Goal: Find specific page/section: Find specific page/section

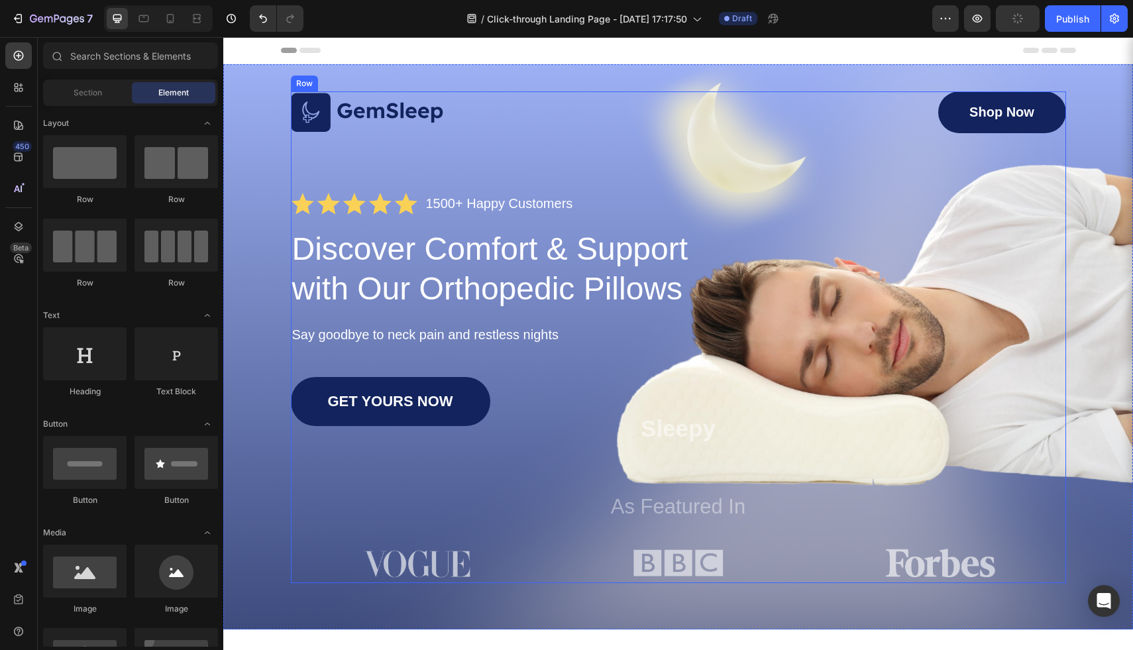
click at [388, 159] on div "Image Shop Now Button Row Icon Icon Icon Icon Icon Icon List 1500+ Happy Custom…" at bounding box center [678, 336] width 775 height 491
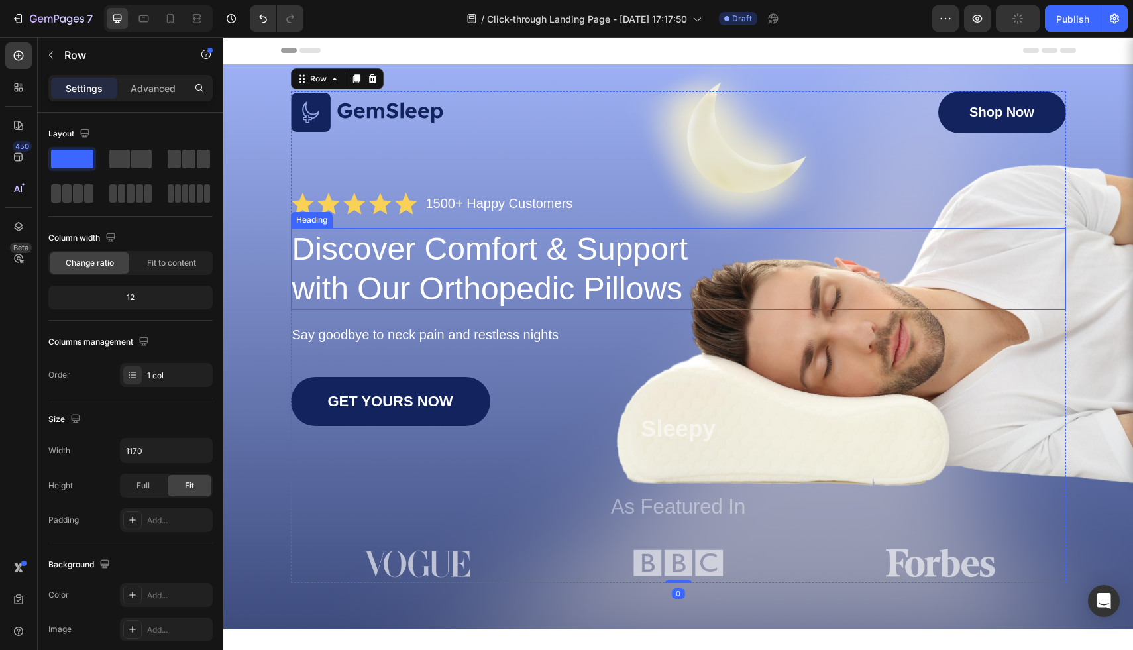
click at [411, 249] on h1 "Discover Comfort & Support with Our Orthopedic Pillows" at bounding box center [499, 269] width 416 height 82
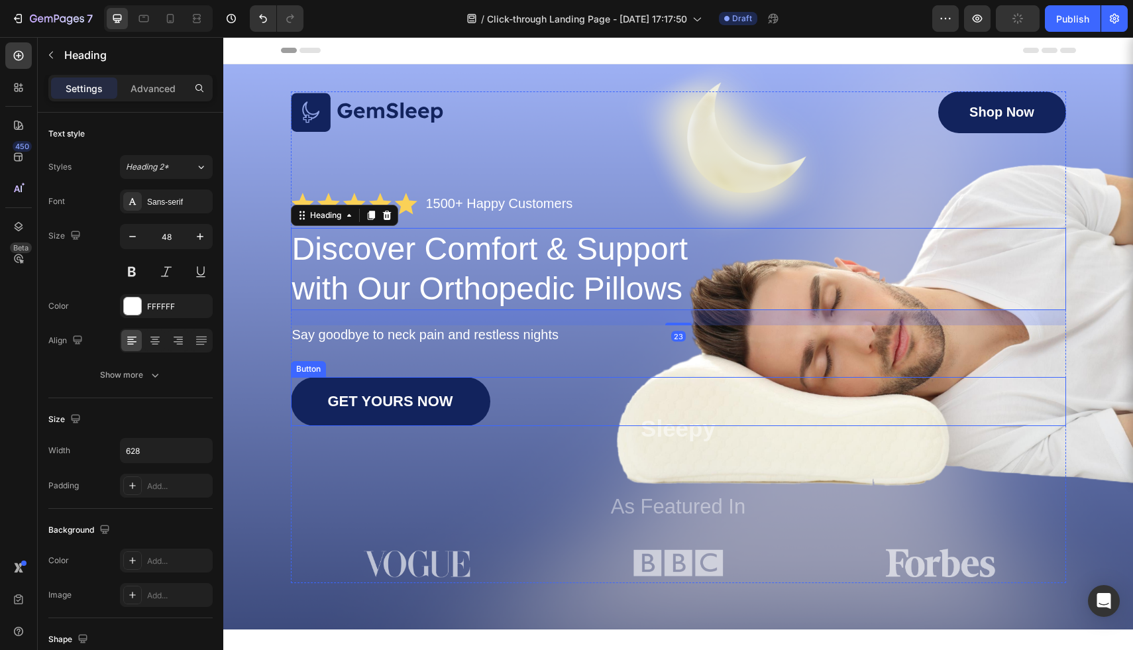
click at [780, 401] on div "GET YOURS NOW Button" at bounding box center [678, 401] width 775 height 49
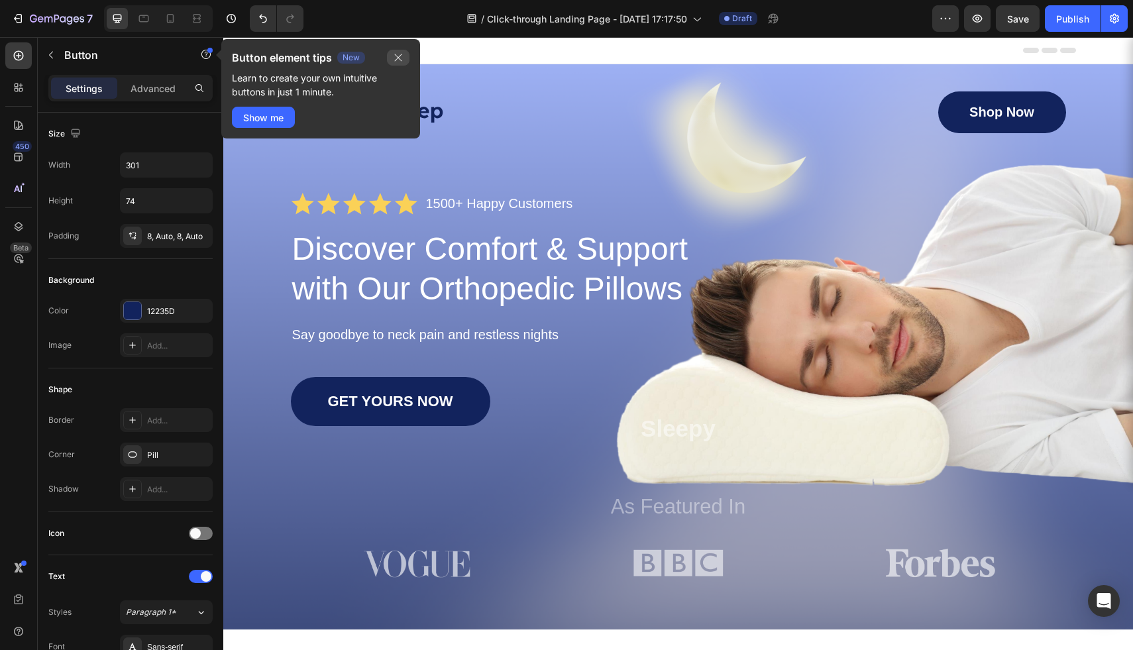
click at [401, 52] on icon "button" at bounding box center [398, 57] width 11 height 11
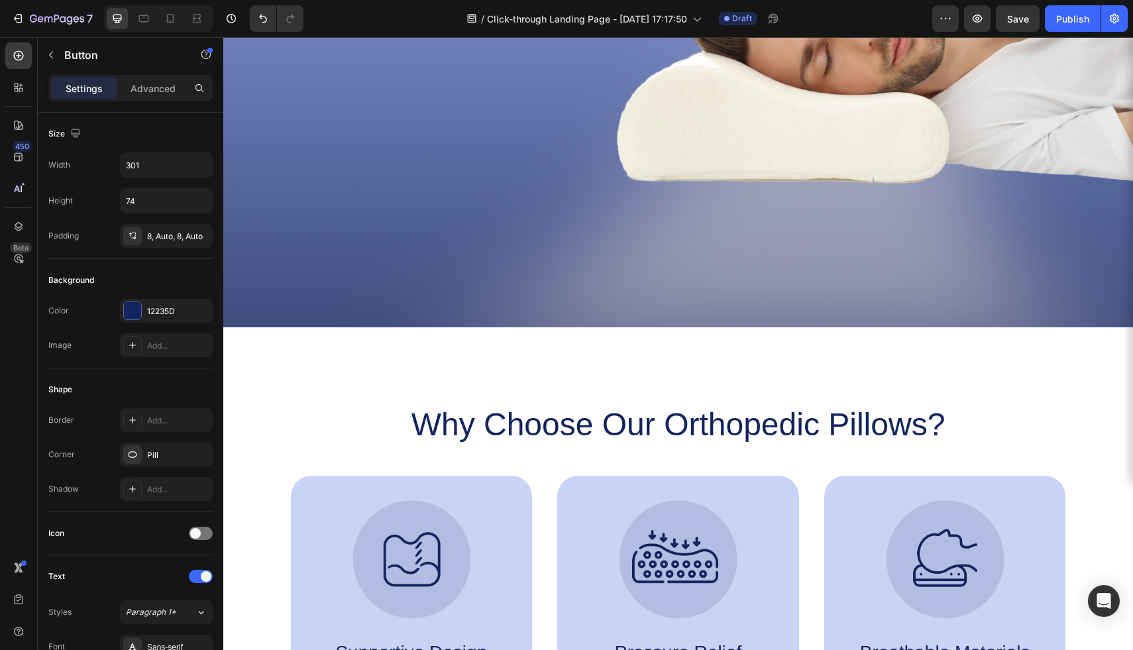
scroll to position [36, 0]
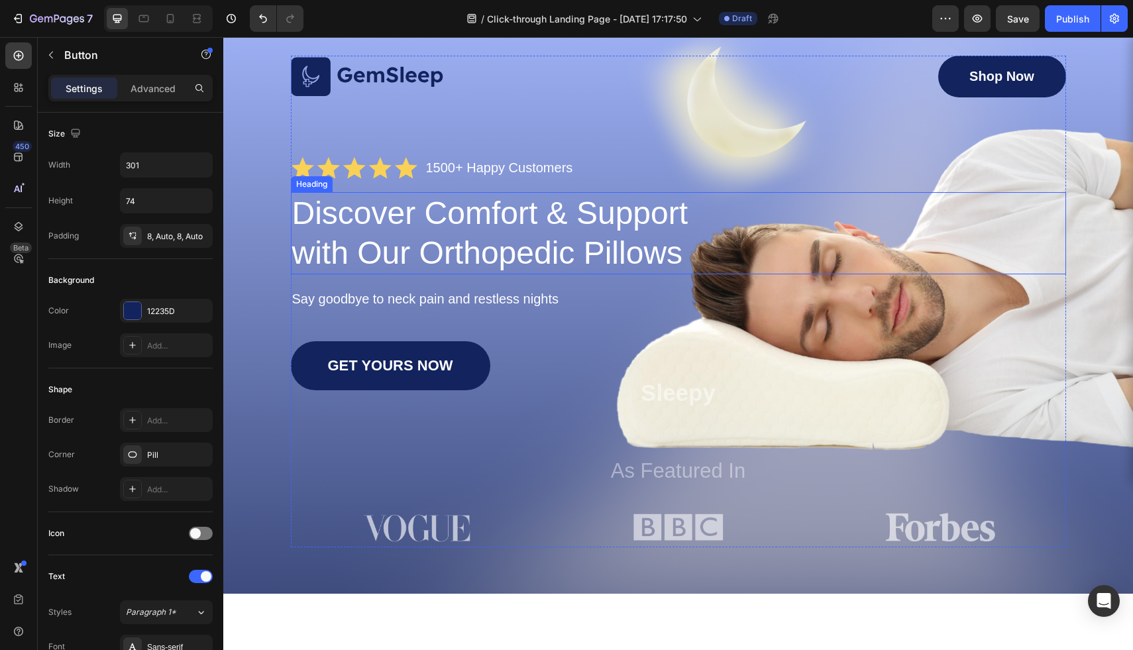
click at [425, 242] on h1 "Discover Comfort & Support with Our Orthopedic Pillows" at bounding box center [499, 233] width 416 height 82
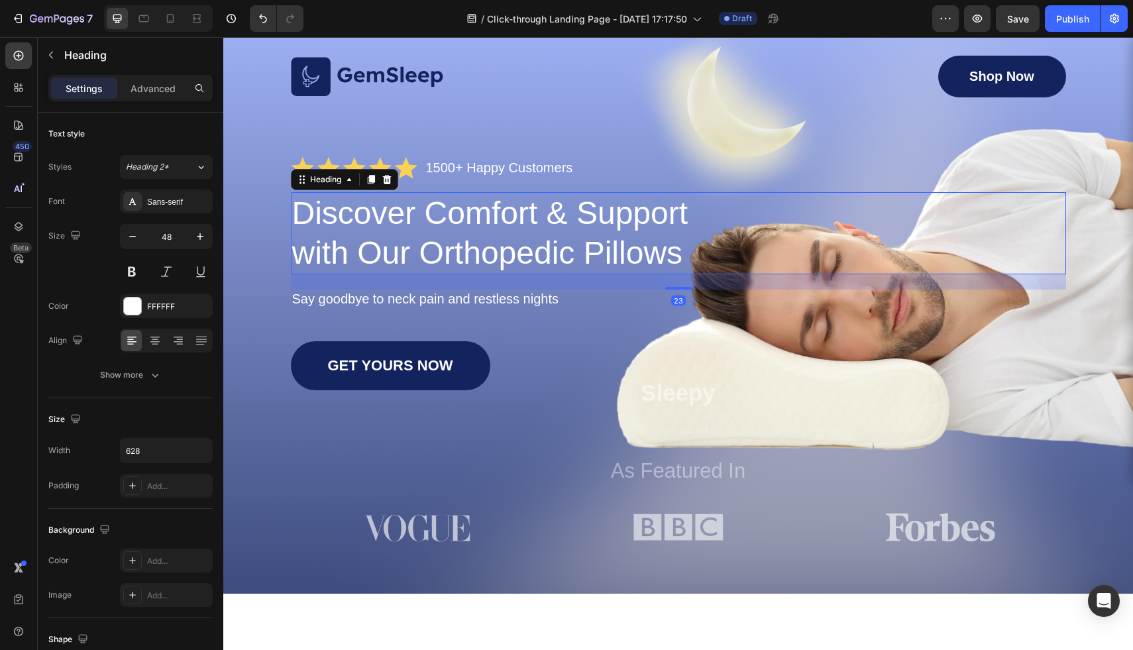
click at [425, 242] on p "Discover Comfort & Support with Our Orthopedic Pillows" at bounding box center [498, 232] width 413 height 79
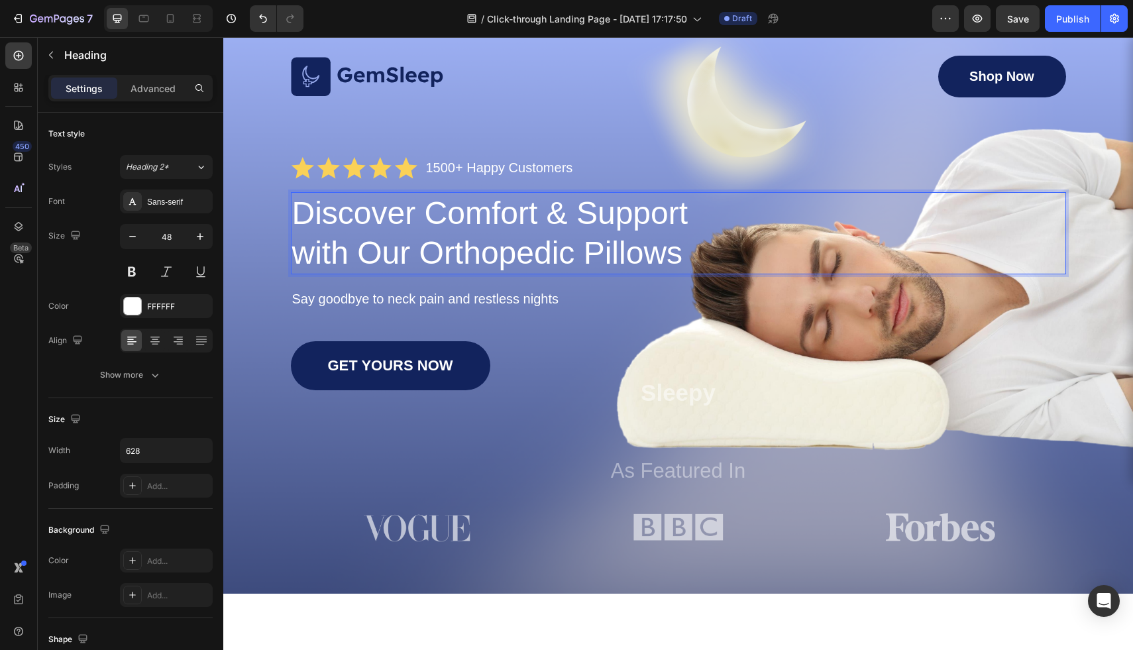
click at [533, 237] on p "Discover Comfort & Support with Our Orthopedic Pillows" at bounding box center [498, 232] width 413 height 79
click at [874, 123] on div "Image Shop Now Button Row Icon Icon Icon Icon Icon Icon List 1500+ Happy Custom…" at bounding box center [678, 301] width 775 height 491
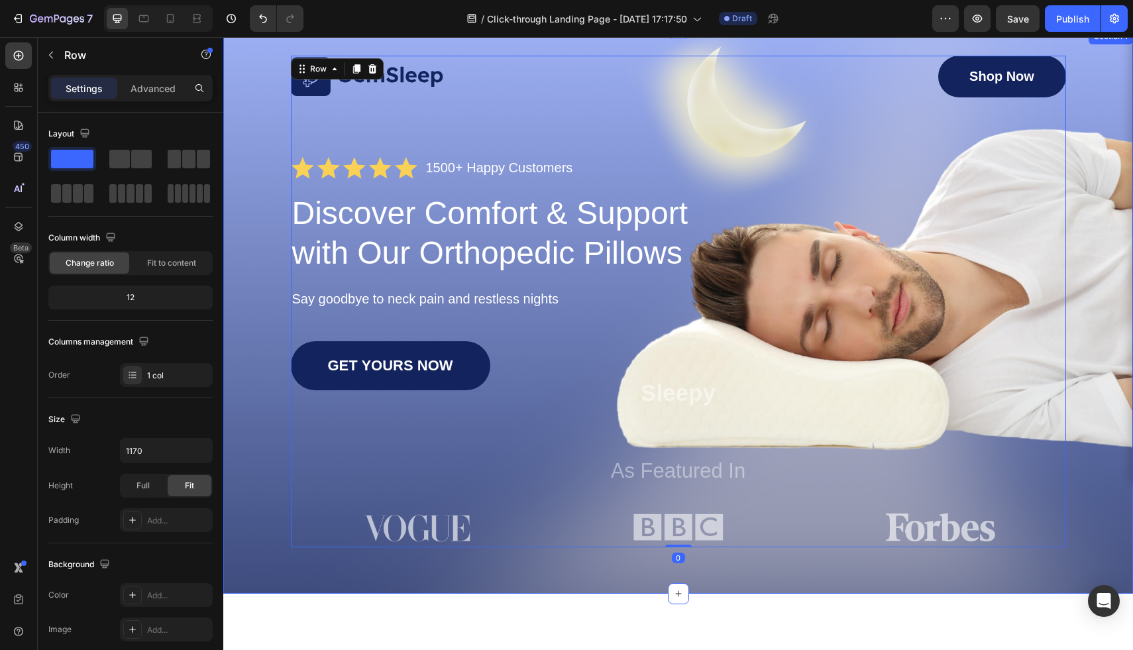
click at [242, 153] on div "Image Shop Now Button Row Icon Icon Icon Icon Icon Icon List 1500+ Happy Custom…" at bounding box center [677, 301] width 883 height 491
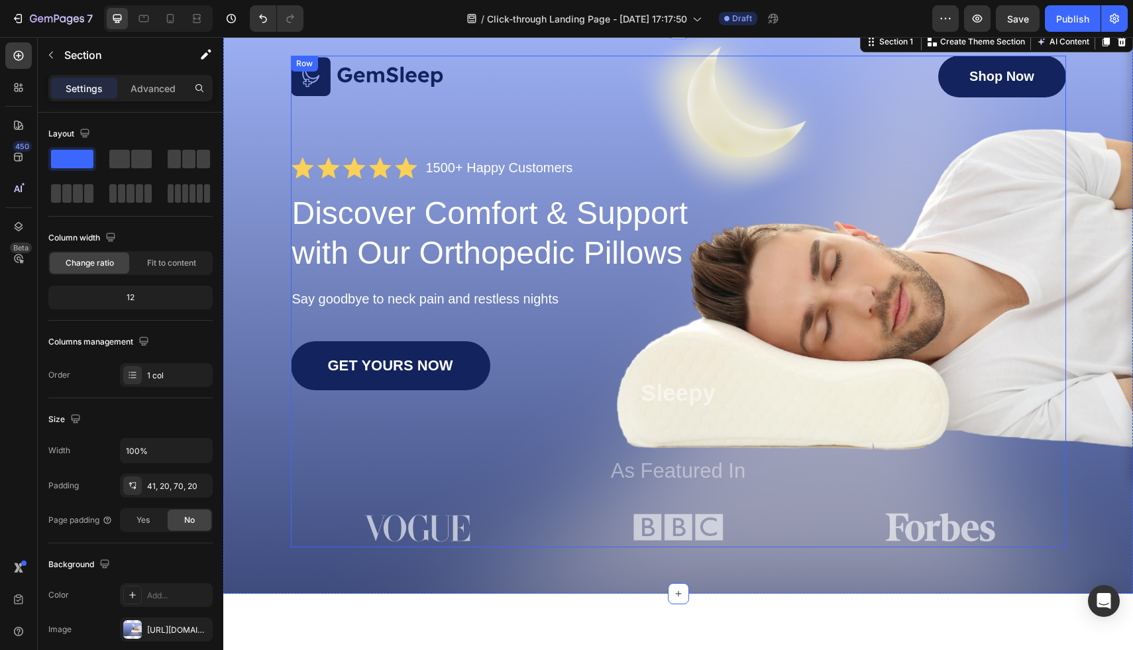
click at [875, 340] on div "Image Shop Now Button Row Icon Icon Icon Icon Icon Icon List 1500+ Happy Custom…" at bounding box center [678, 301] width 775 height 491
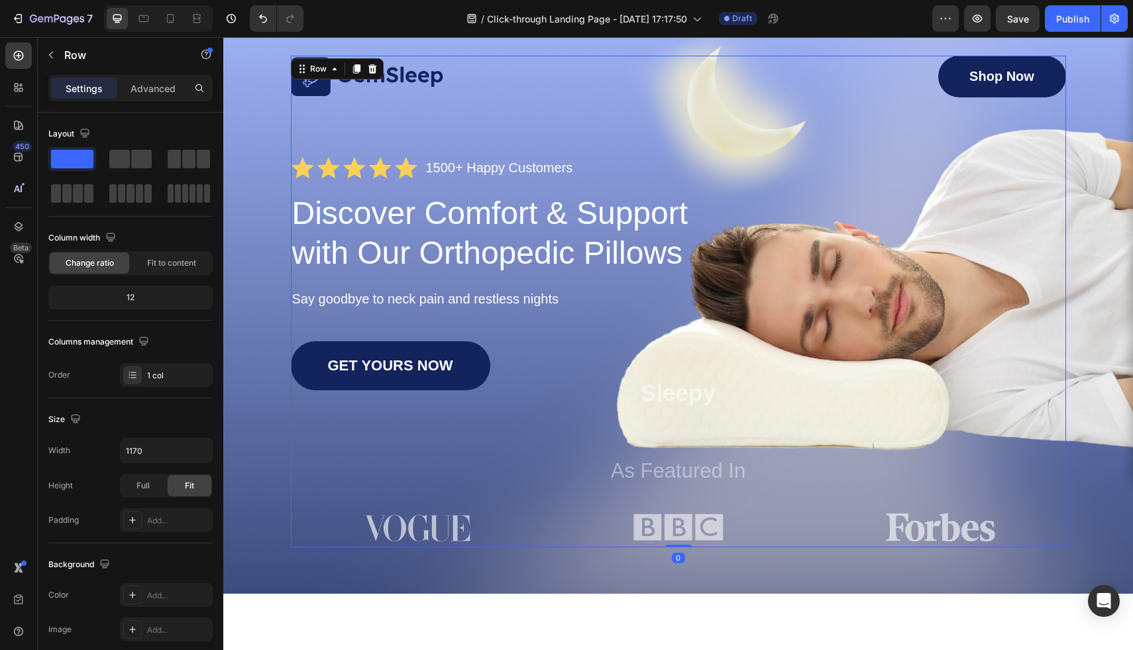
click at [875, 340] on div "Image Shop Now Button Row Icon Icon Icon Icon Icon Icon List 1500+ Happy Custom…" at bounding box center [678, 301] width 775 height 491
click at [1086, 330] on div "Image Shop Now Button Row Icon Icon Icon Icon Icon Icon List 1500+ Happy Custom…" at bounding box center [677, 301] width 883 height 491
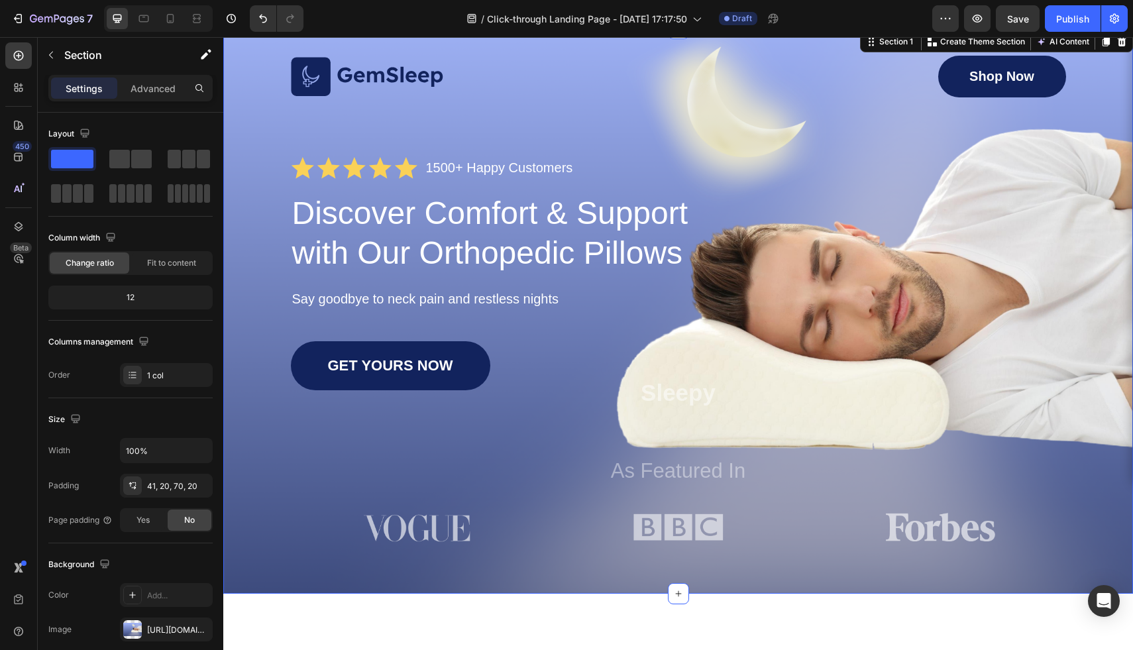
click at [1086, 330] on div "Image Shop Now Button Row Icon Icon Icon Icon Icon Icon List 1500+ Happy Custom…" at bounding box center [677, 301] width 883 height 491
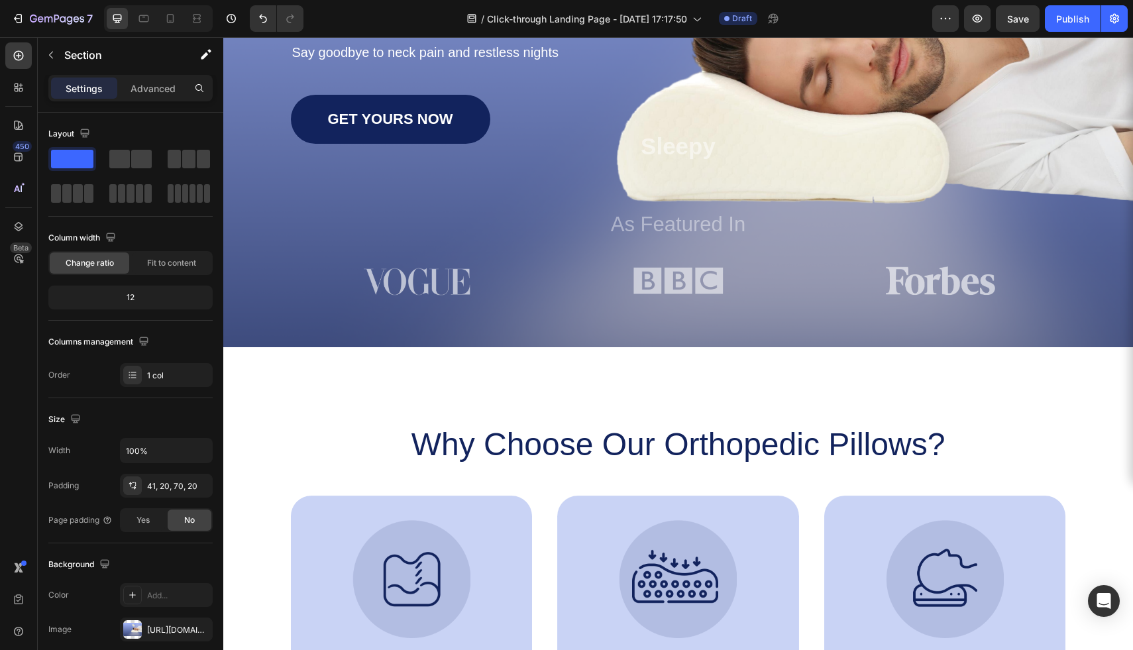
scroll to position [74, 0]
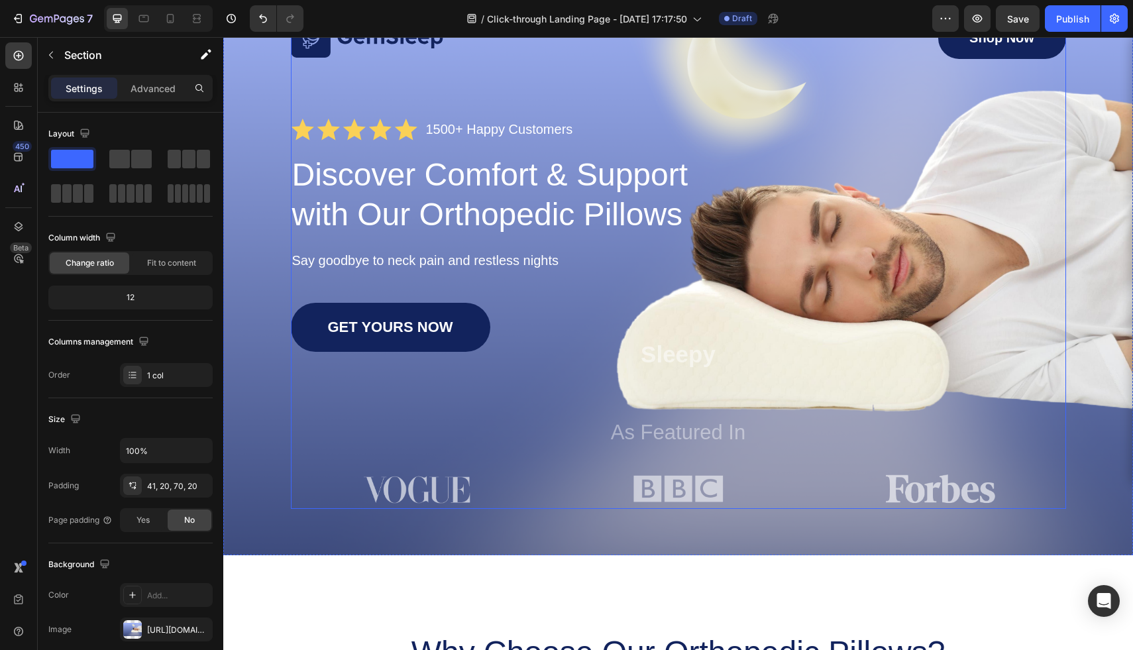
click at [684, 103] on div "Image Shop Now Button Row Icon Icon Icon Icon Icon Icon List 1500+ Happy Custom…" at bounding box center [678, 262] width 775 height 491
